Goal: Task Accomplishment & Management: Use online tool/utility

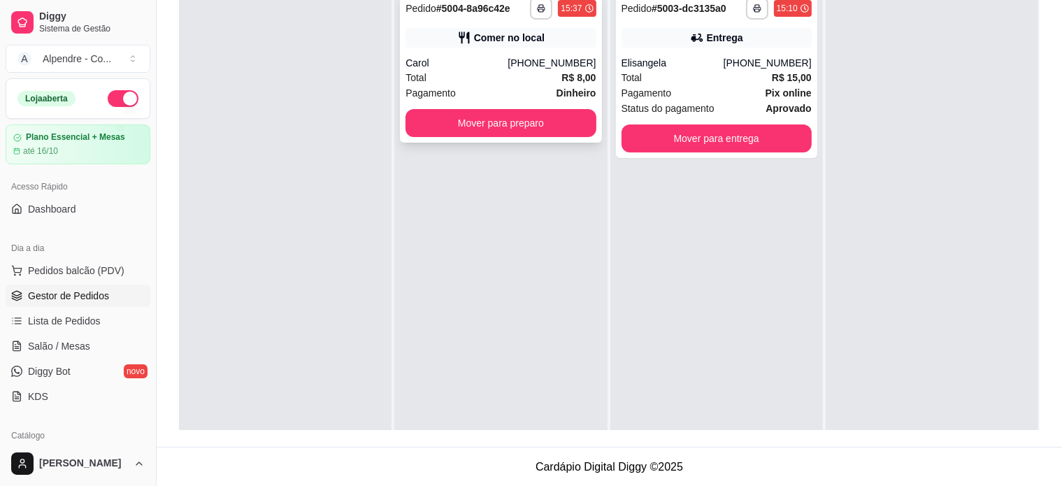
click at [473, 74] on div "Total R$ 8,00" at bounding box center [500, 77] width 190 height 15
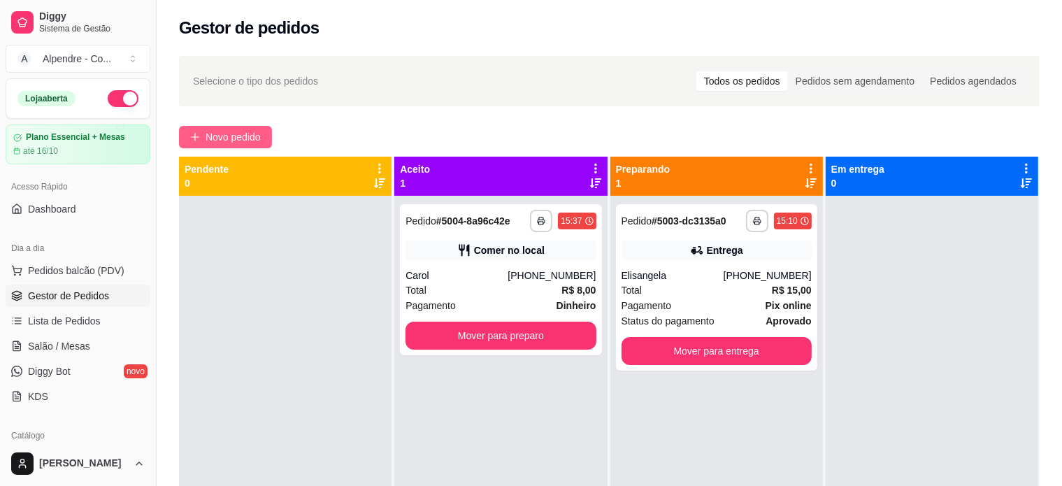
click at [229, 134] on span "Novo pedido" at bounding box center [233, 136] width 55 height 15
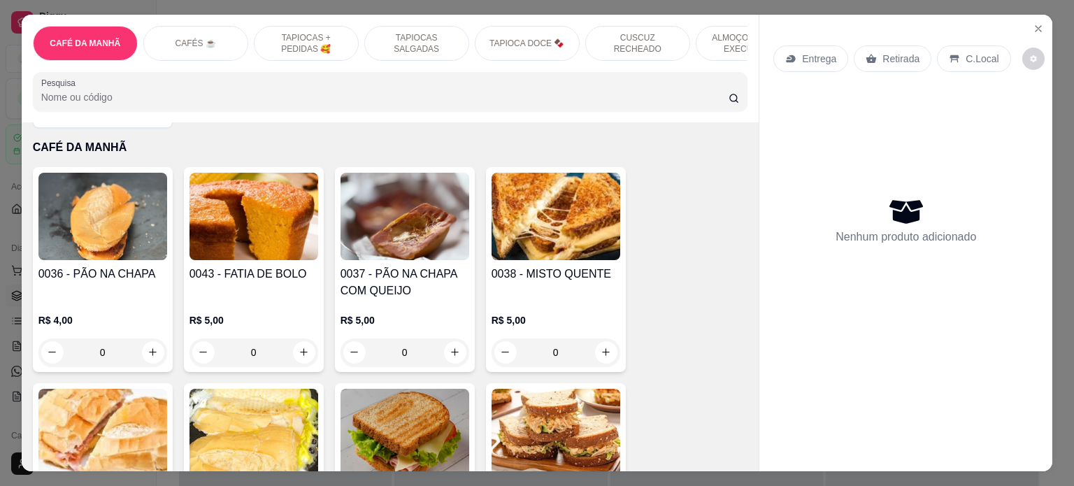
scroll to position [70, 0]
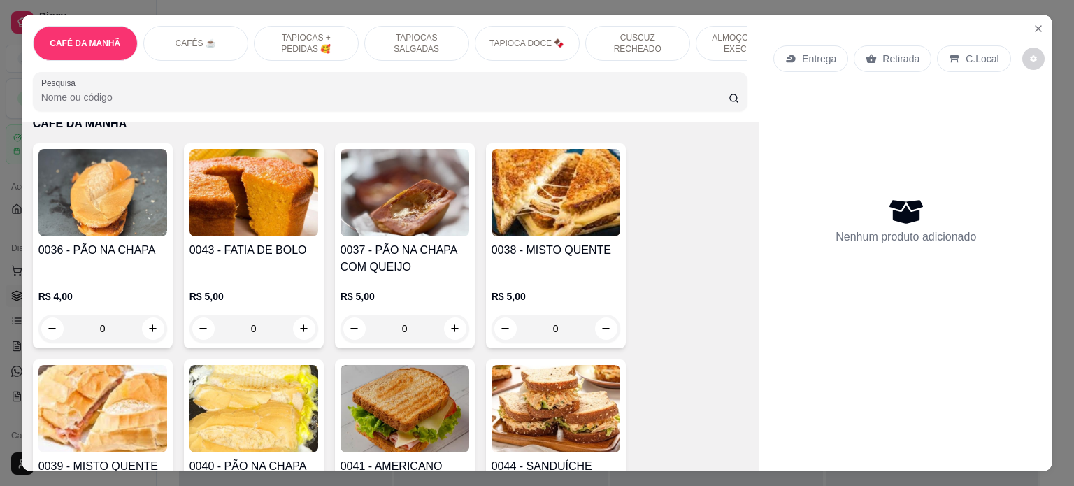
click at [299, 32] on p "TAPIOCAS + PEDIDAS 🥰" at bounding box center [306, 43] width 81 height 22
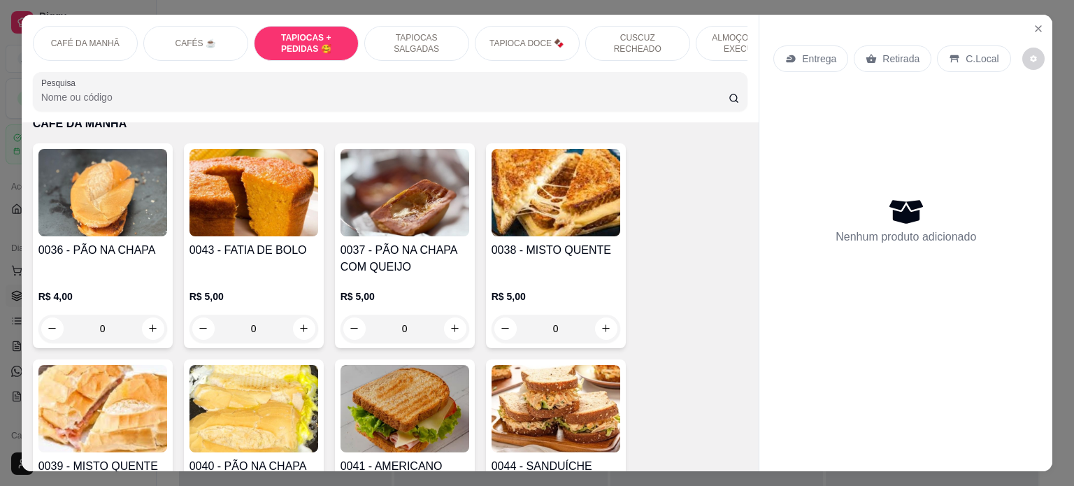
scroll to position [1198, 0]
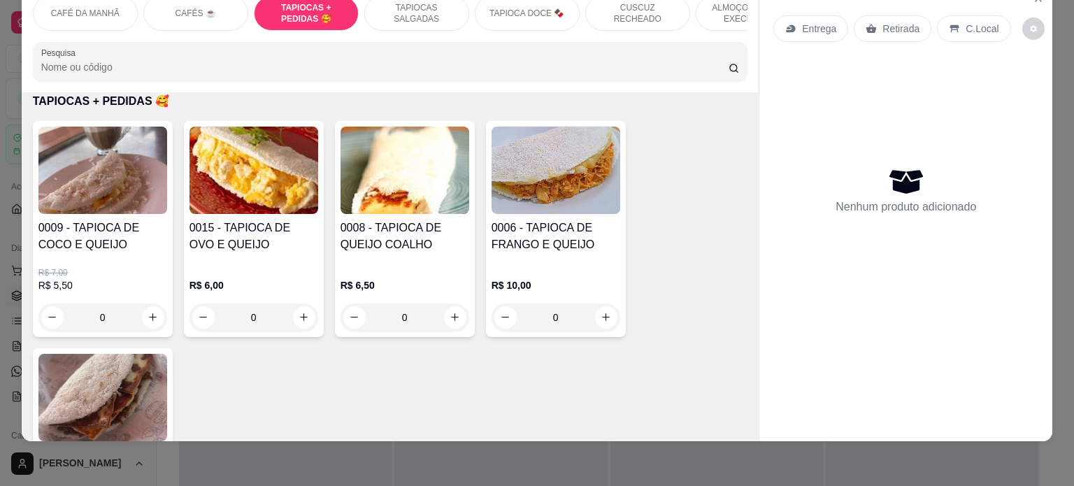
click at [603, 315] on div "0" at bounding box center [555, 317] width 129 height 28
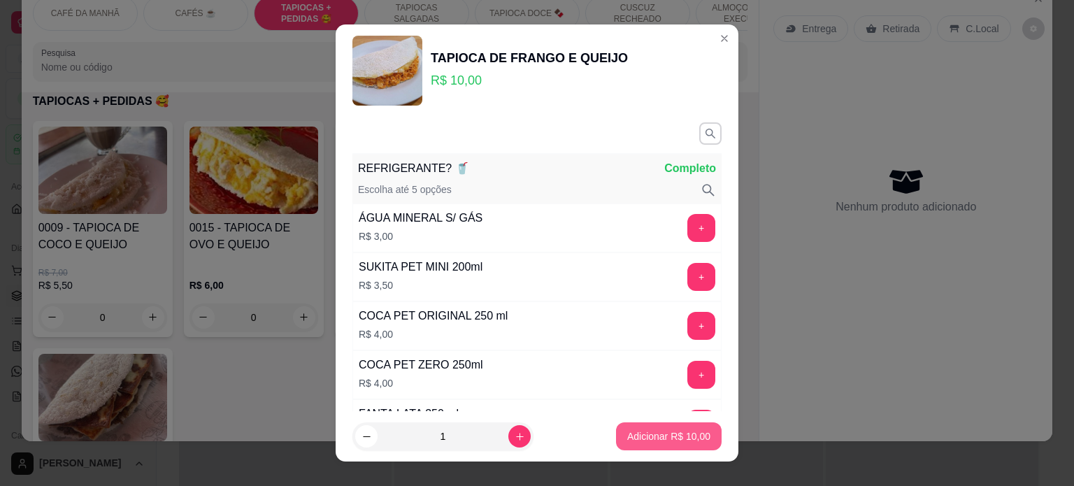
click at [652, 434] on p "Adicionar R$ 10,00" at bounding box center [668, 436] width 83 height 14
type input "1"
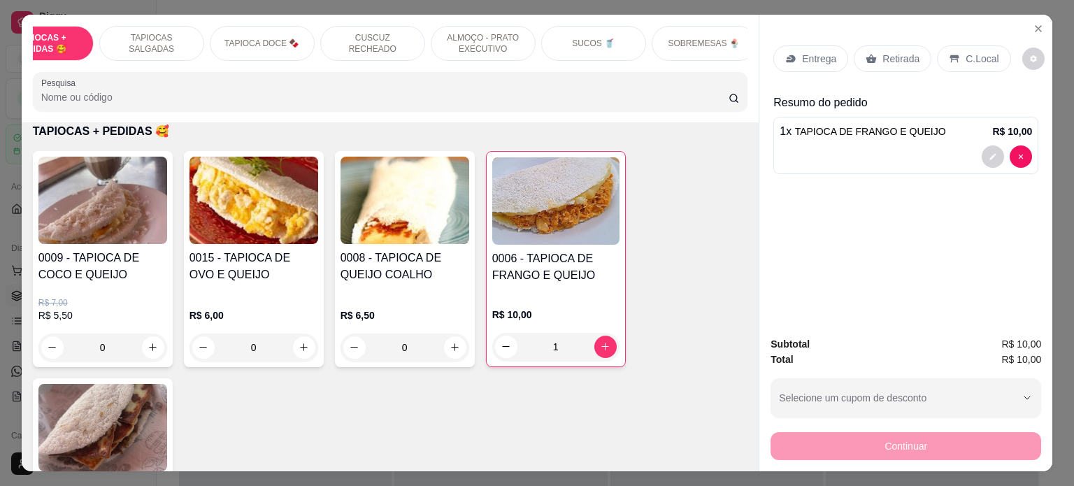
scroll to position [0, 280]
click at [569, 38] on p "SUCOS 🥤" at bounding box center [578, 43] width 43 height 11
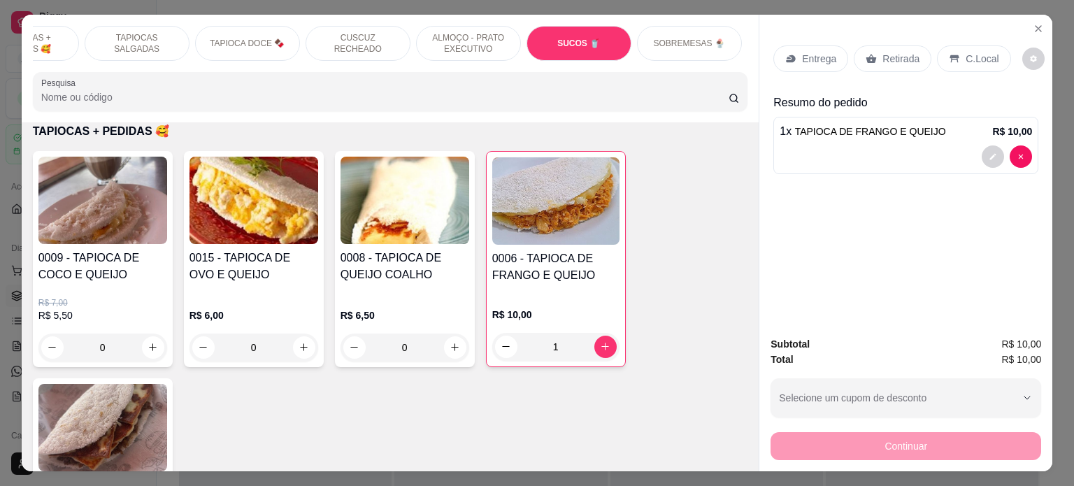
scroll to position [3532, 0]
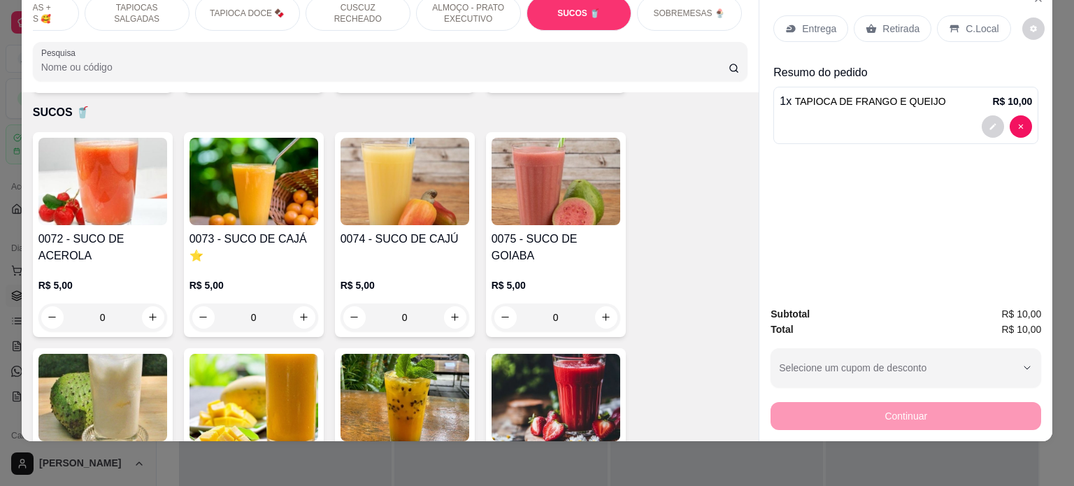
click at [300, 303] on div "0" at bounding box center [253, 317] width 129 height 28
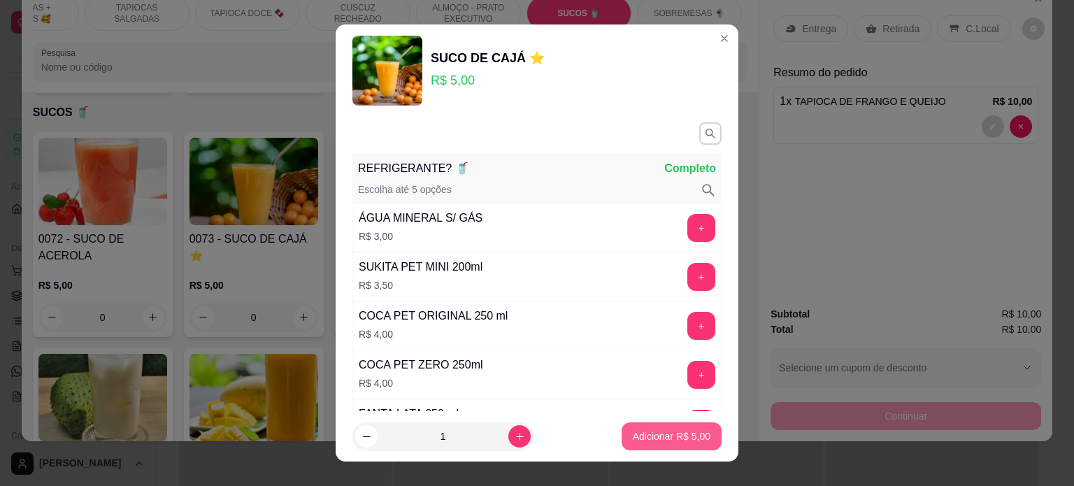
click at [673, 447] on button "Adicionar R$ 5,00" at bounding box center [672, 436] width 100 height 28
type input "1"
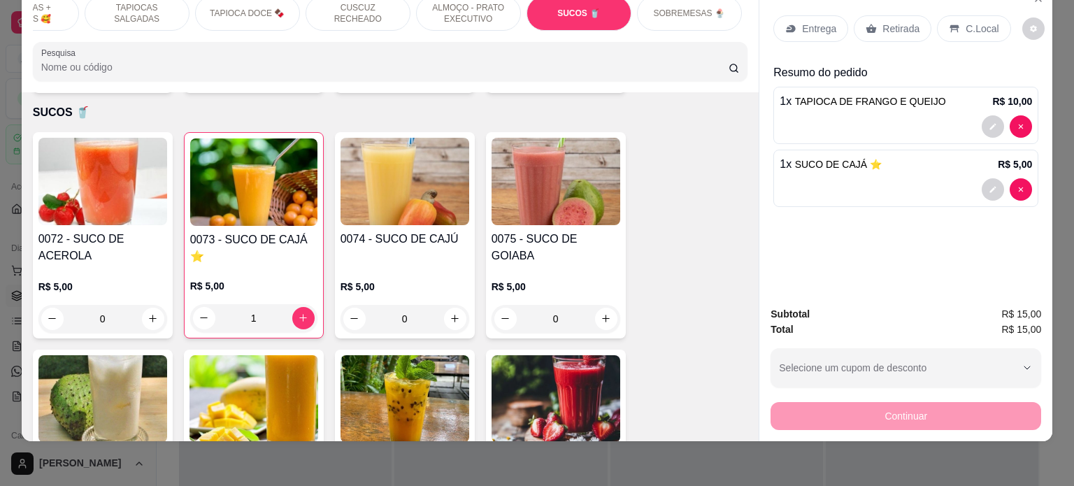
click at [884, 22] on p "Retirada" at bounding box center [900, 29] width 37 height 14
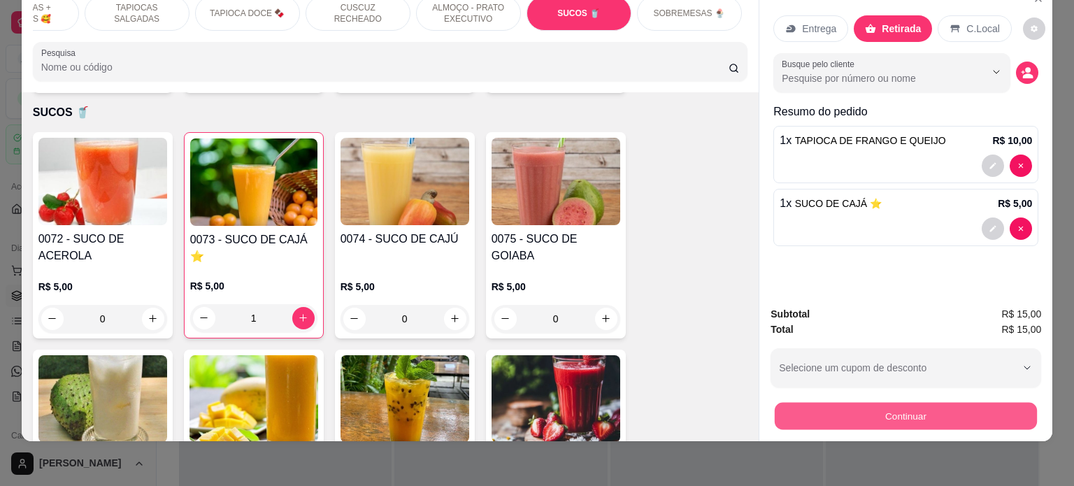
click at [884, 410] on button "Continuar" at bounding box center [906, 416] width 262 height 27
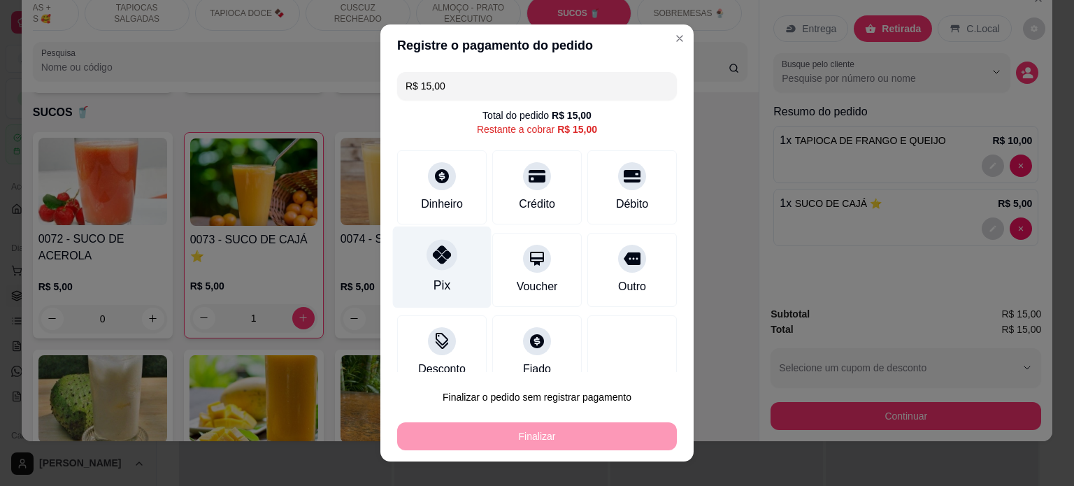
click at [445, 271] on div "Pix" at bounding box center [442, 267] width 99 height 82
type input "R$ 0,00"
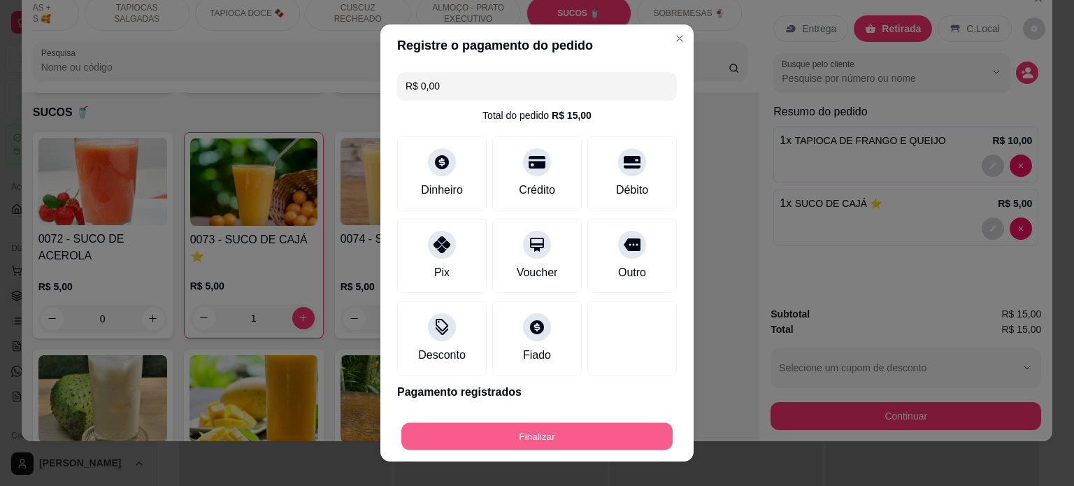
click at [481, 434] on button "Finalizar" at bounding box center [536, 436] width 271 height 27
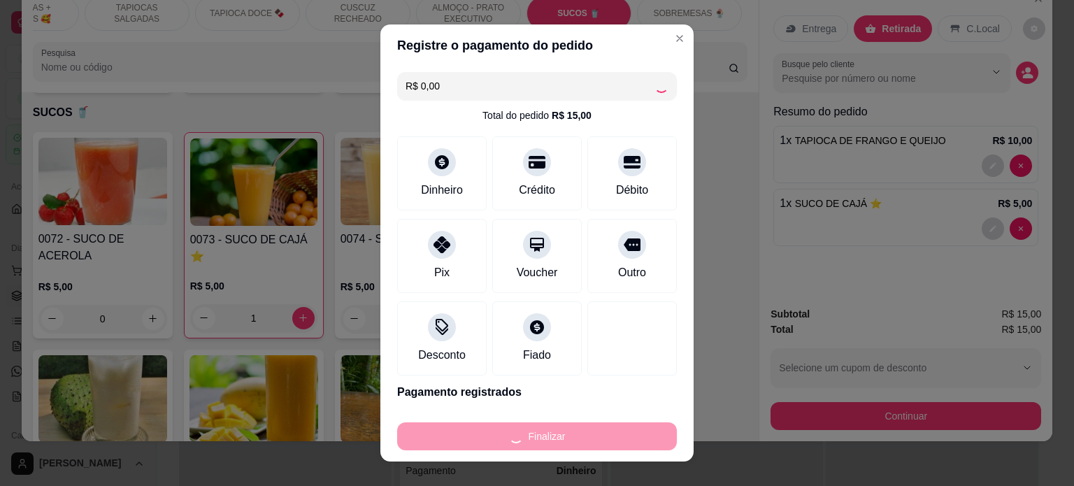
type input "0"
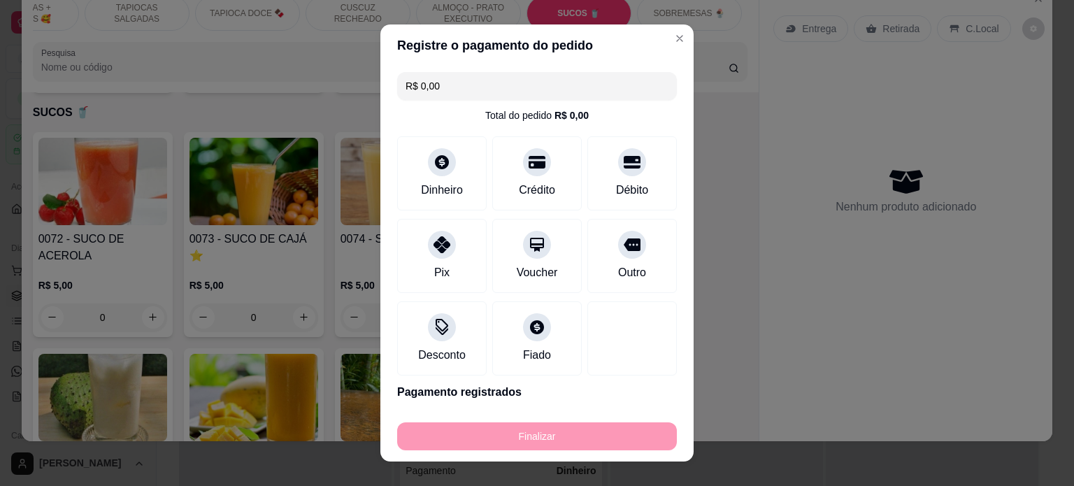
type input "-R$ 15,00"
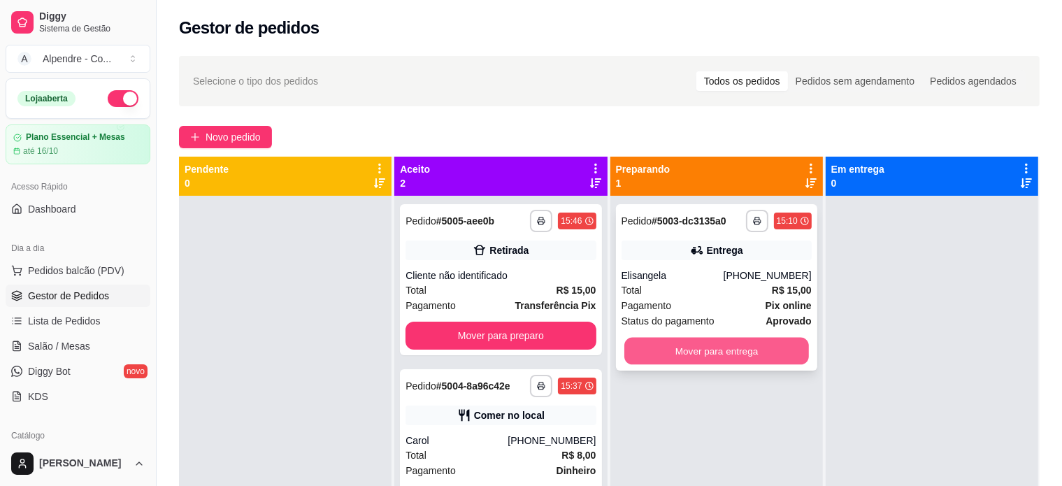
click at [732, 353] on button "Mover para entrega" at bounding box center [716, 351] width 185 height 27
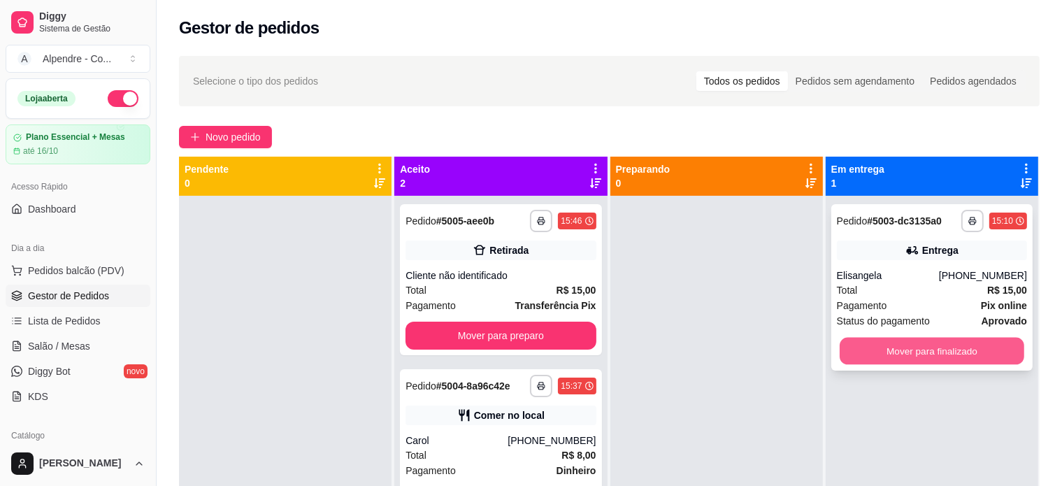
click at [949, 353] on button "Mover para finalizado" at bounding box center [932, 351] width 185 height 27
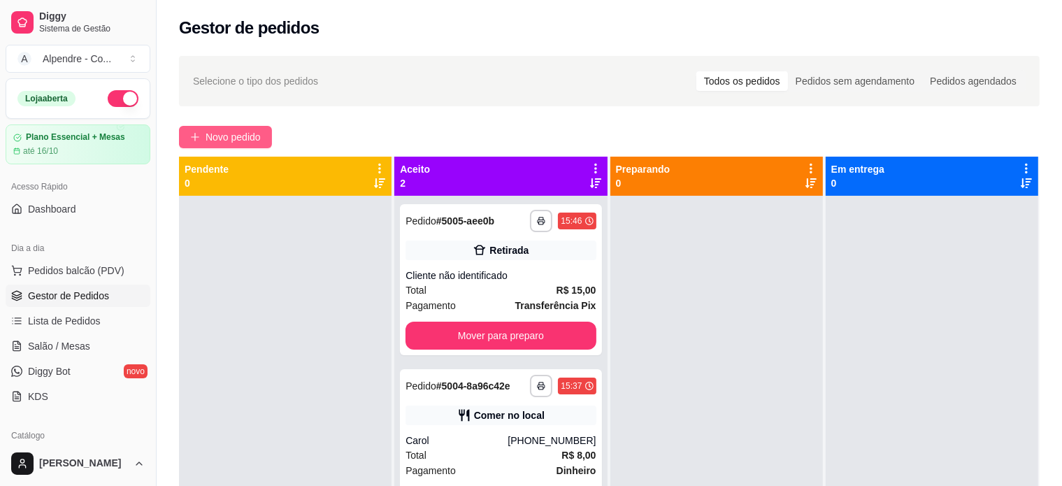
click at [235, 131] on span "Novo pedido" at bounding box center [233, 136] width 55 height 15
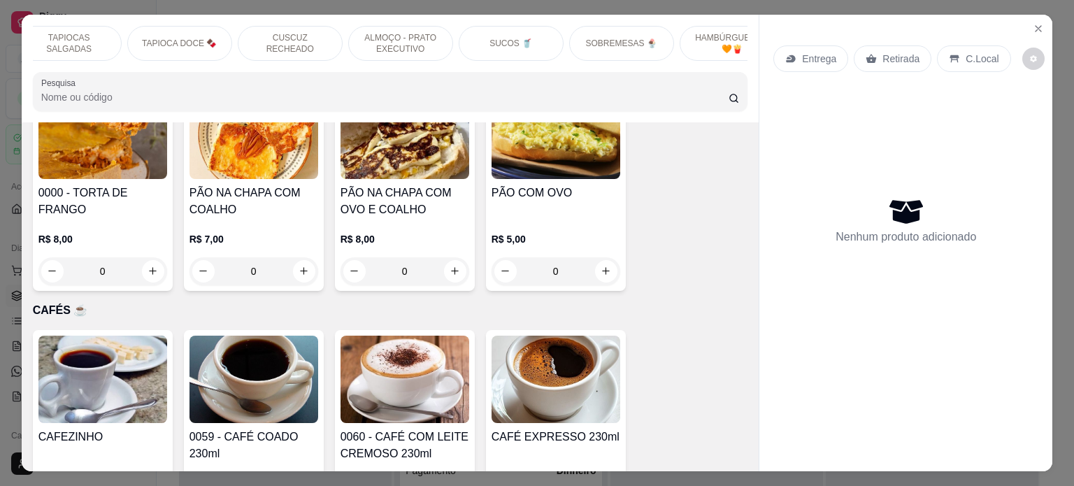
scroll to position [0, 364]
click at [627, 27] on div "SOBREMESAS 🍨" at bounding box center [605, 43] width 105 height 35
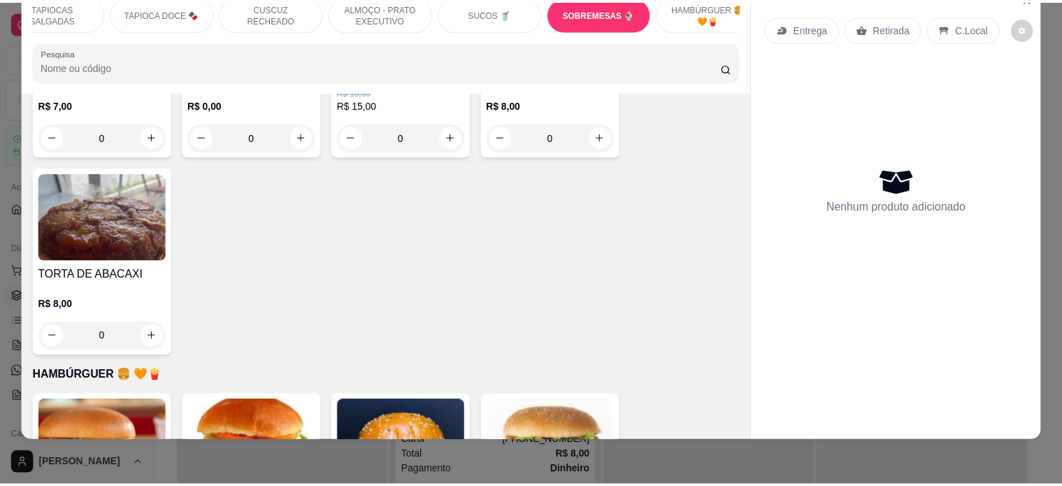
scroll to position [4402, 0]
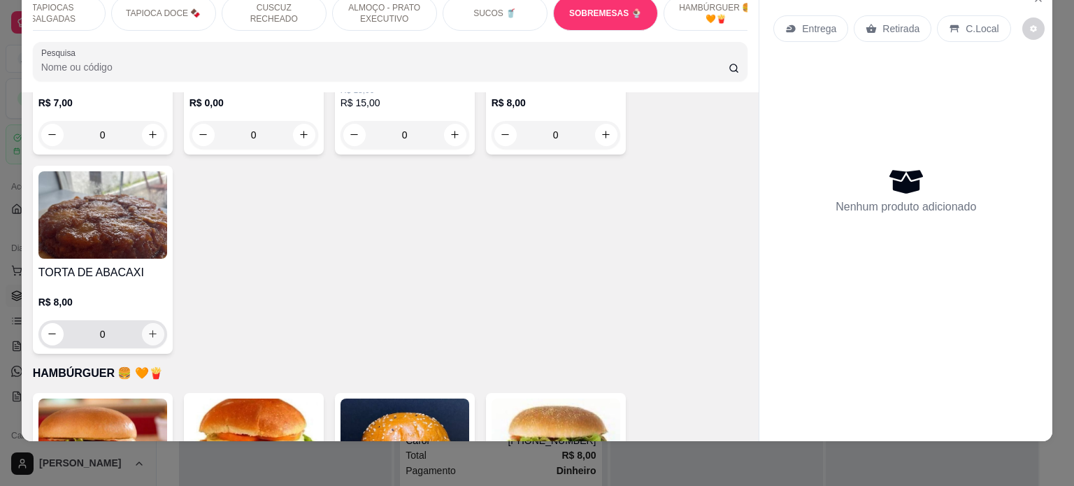
click at [142, 323] on button "increase-product-quantity" at bounding box center [153, 334] width 22 height 22
type input "1"
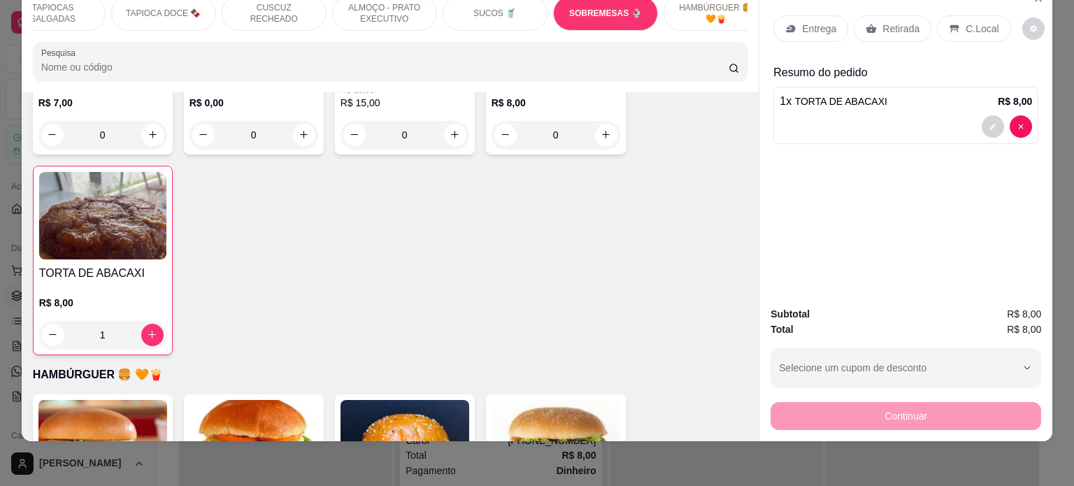
click at [866, 24] on icon at bounding box center [871, 28] width 10 height 9
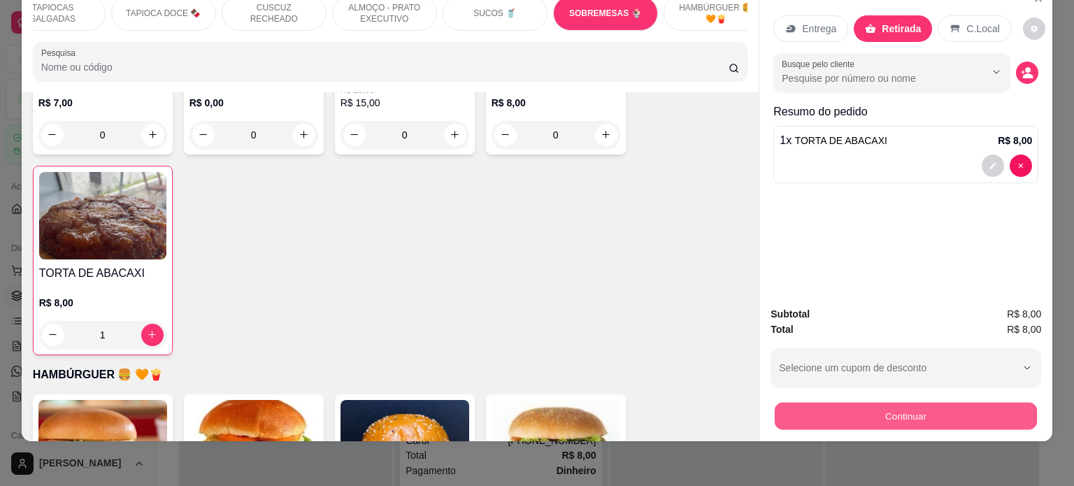
click at [904, 406] on button "Continuar" at bounding box center [906, 416] width 262 height 27
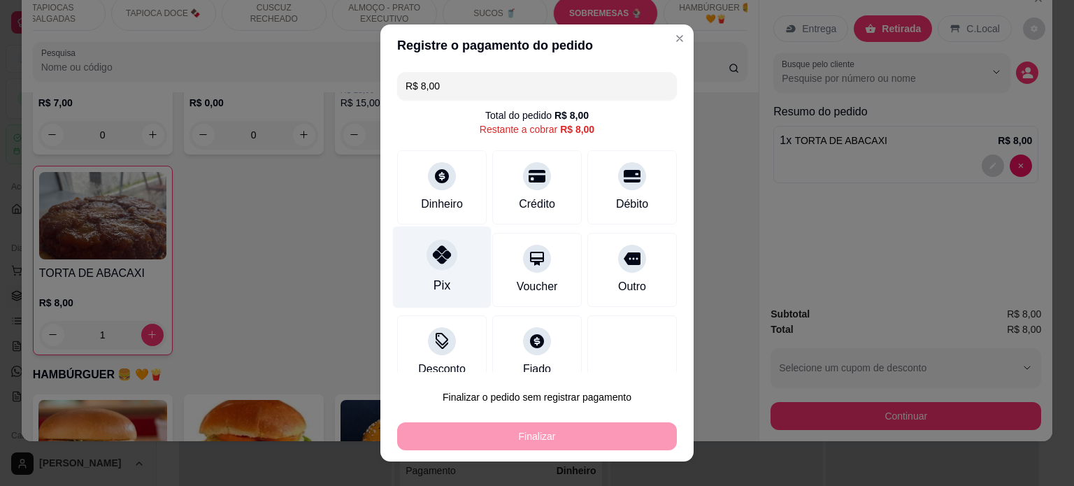
click at [400, 285] on div "Pix" at bounding box center [442, 267] width 99 height 82
type input "R$ 0,00"
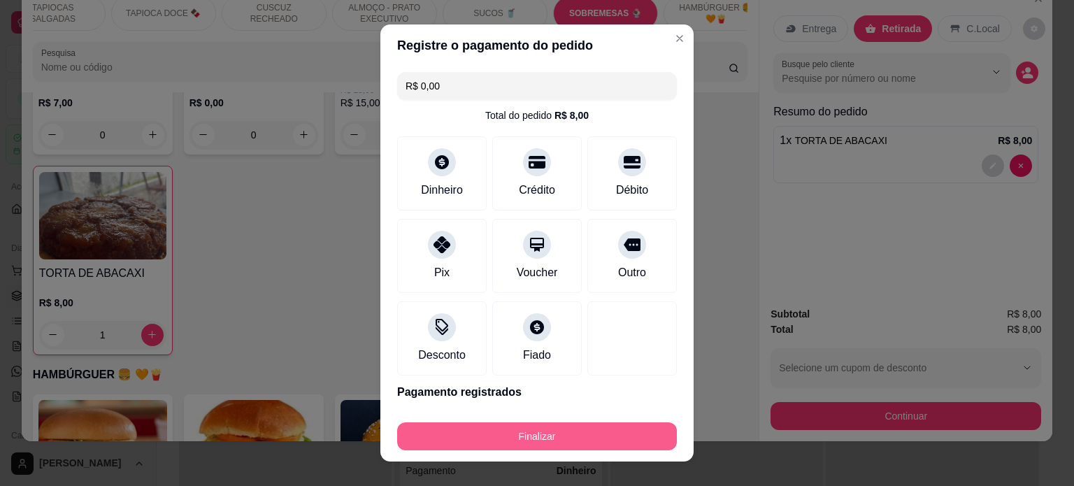
click at [554, 442] on button "Finalizar" at bounding box center [537, 436] width 280 height 28
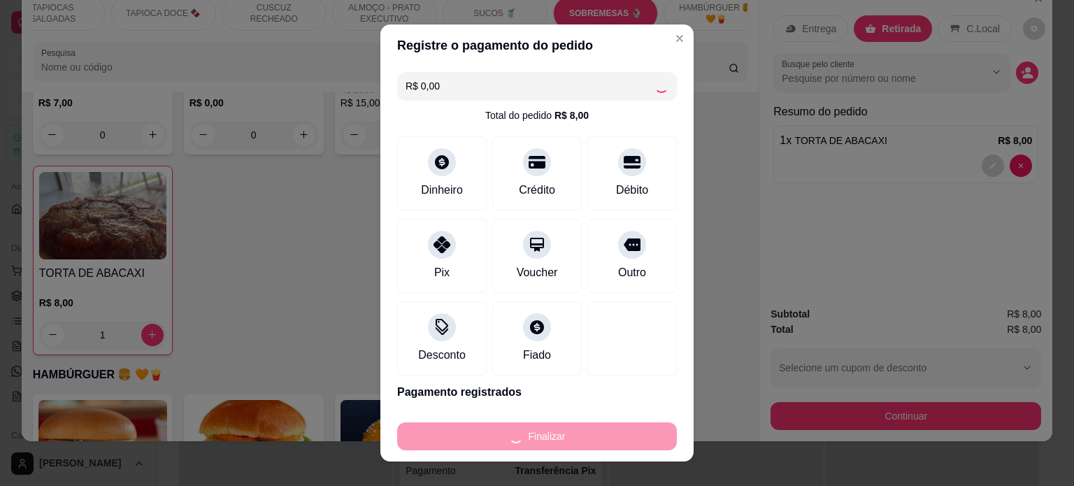
type input "0"
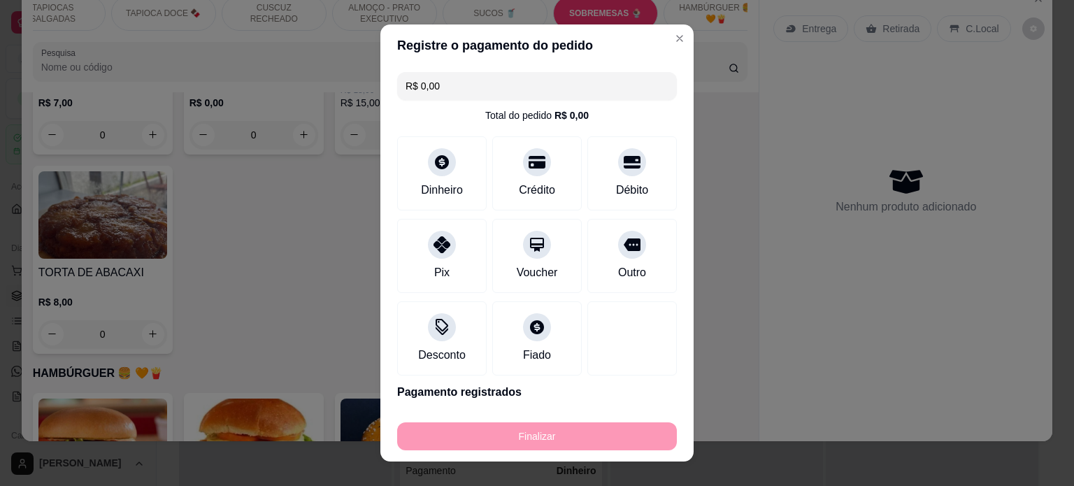
type input "-R$ 8,00"
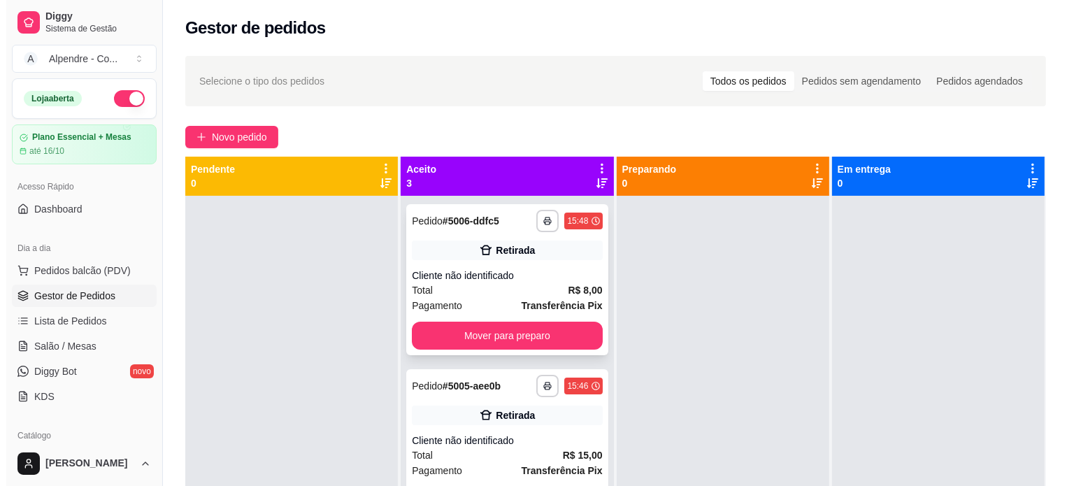
scroll to position [22, 0]
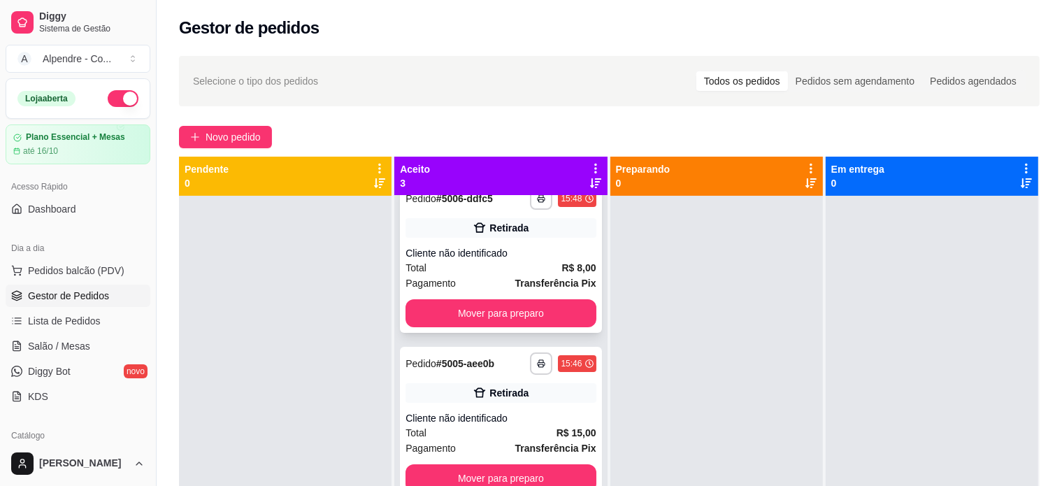
click at [489, 279] on div "Pagamento Transferência Pix" at bounding box center [500, 282] width 190 height 15
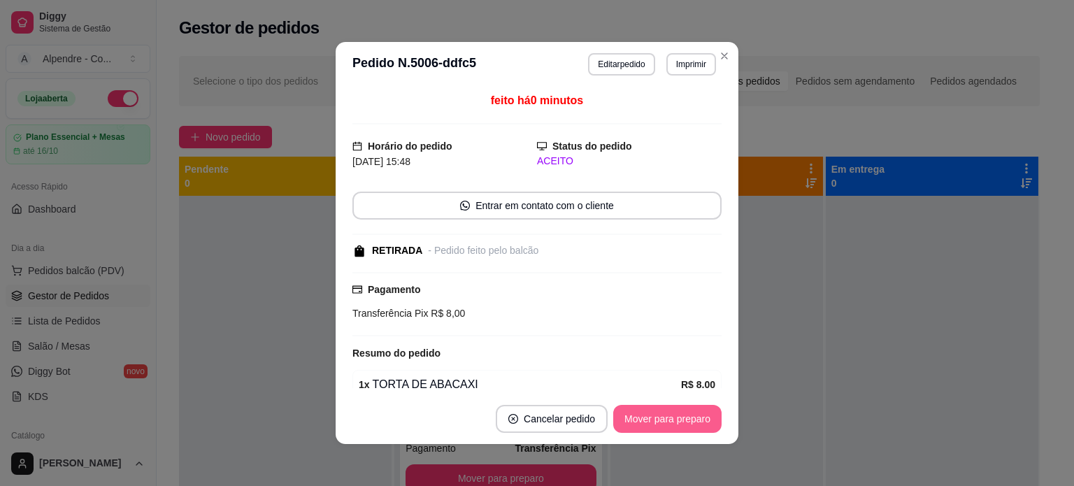
click at [654, 416] on button "Mover para preparo" at bounding box center [667, 419] width 108 height 28
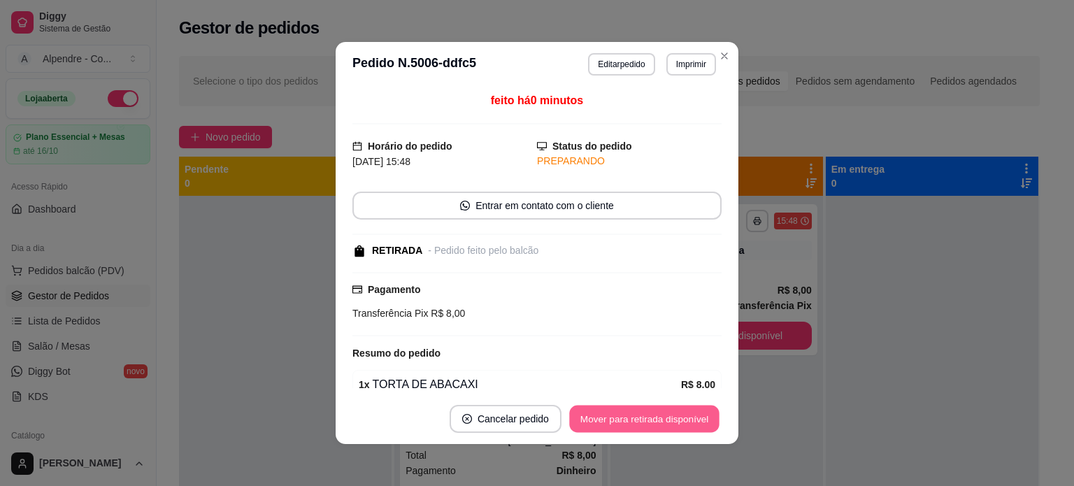
click at [654, 416] on button "Mover para retirada disponível" at bounding box center [644, 418] width 150 height 27
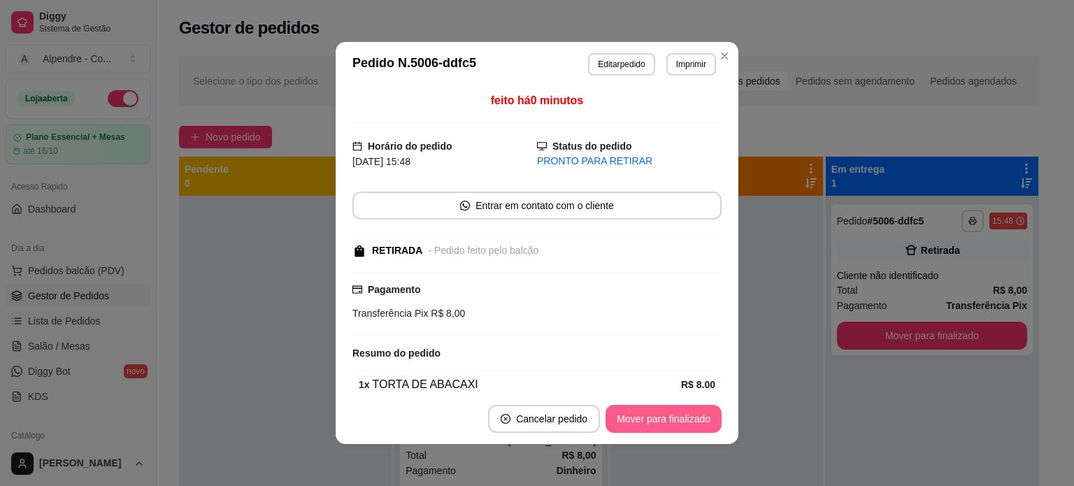
click at [668, 411] on button "Mover para finalizado" at bounding box center [663, 419] width 116 height 28
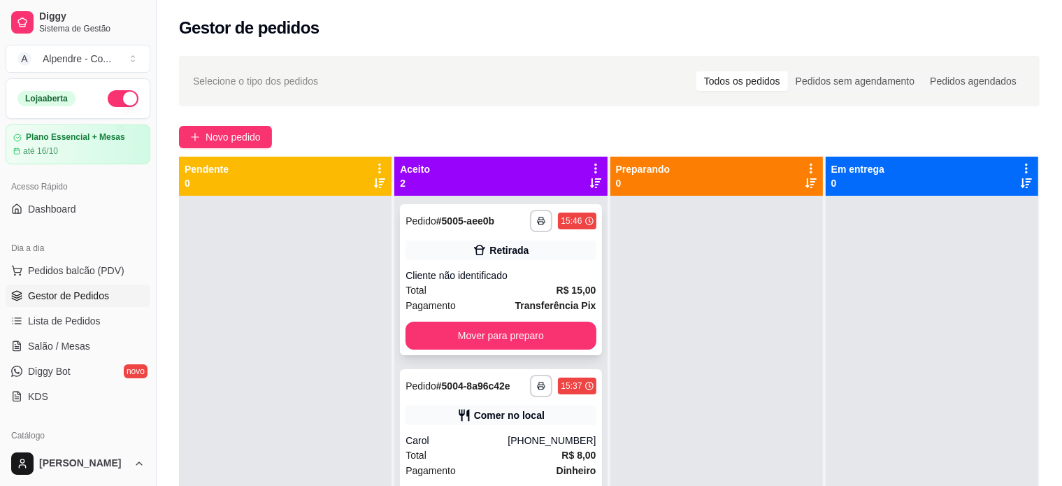
click at [500, 296] on div "Total R$ 15,00" at bounding box center [500, 289] width 190 height 15
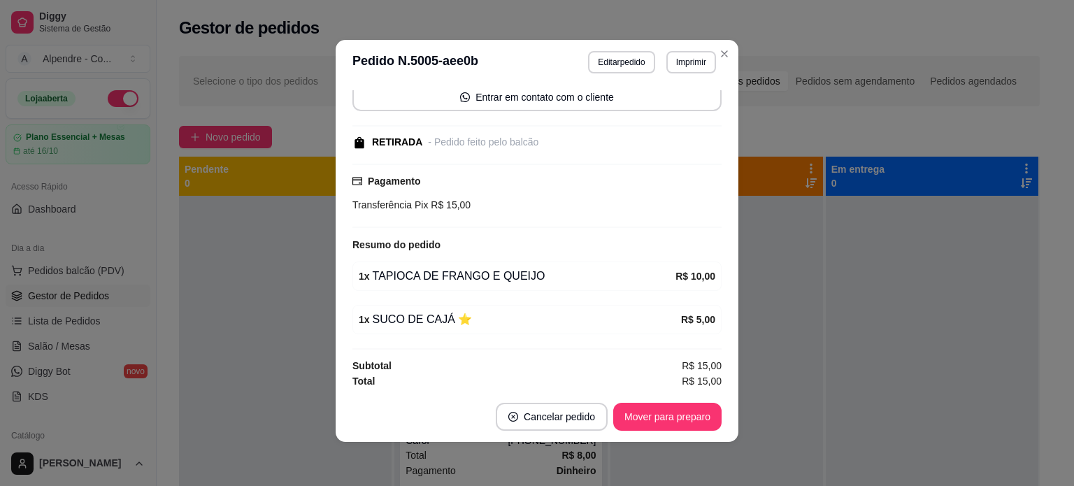
scroll to position [3, 0]
click at [645, 414] on button "Mover para preparo" at bounding box center [667, 416] width 105 height 27
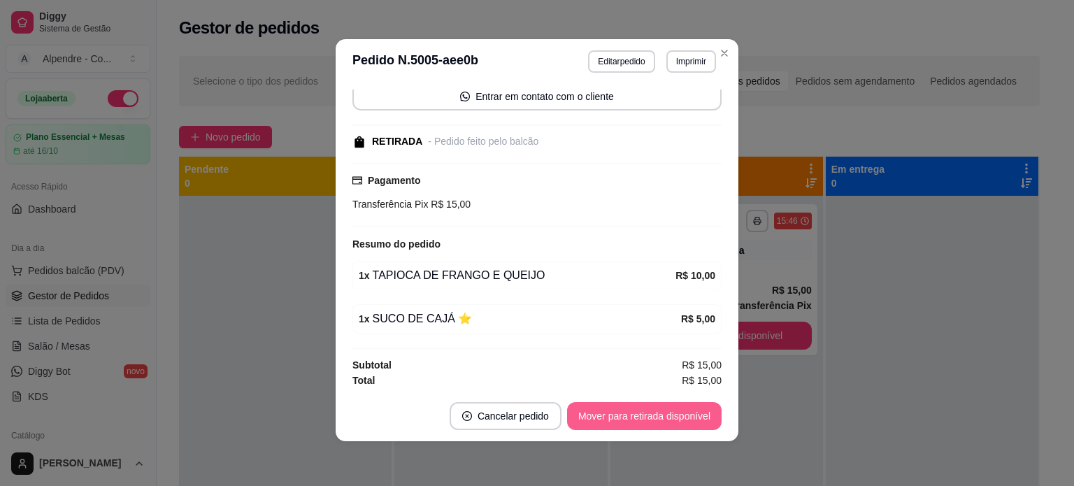
click at [645, 414] on button "Mover para retirada disponível" at bounding box center [644, 416] width 155 height 28
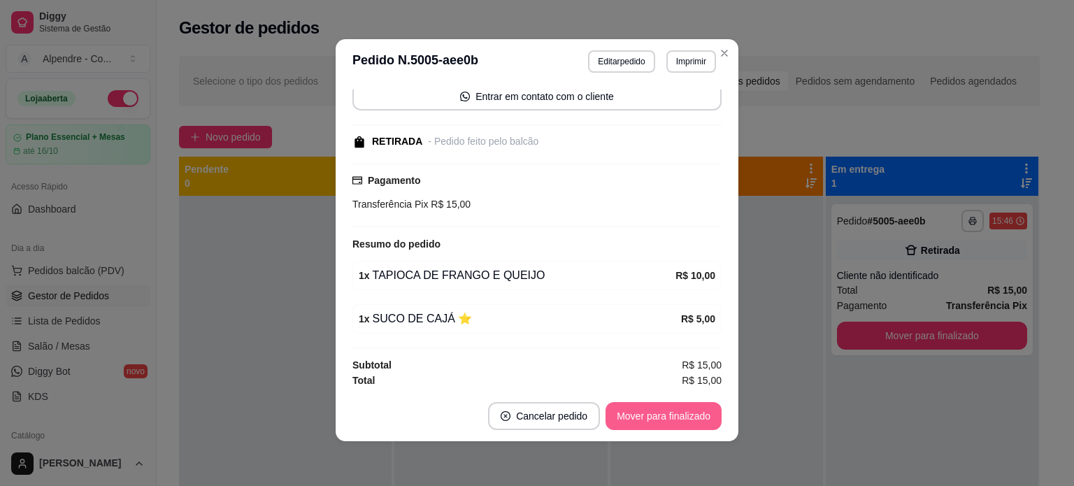
click at [645, 414] on button "Mover para finalizado" at bounding box center [663, 416] width 116 height 28
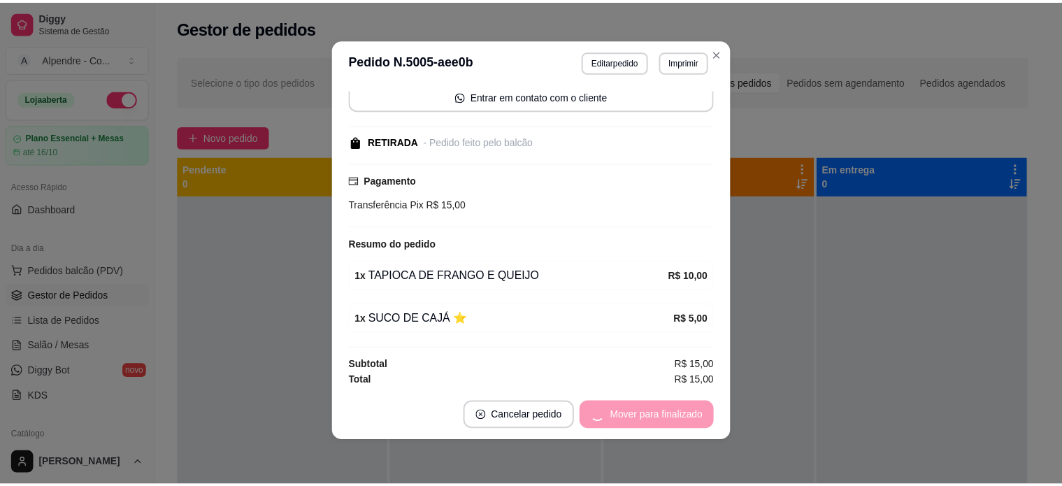
scroll to position [47, 0]
